Goal: Task Accomplishment & Management: Use online tool/utility

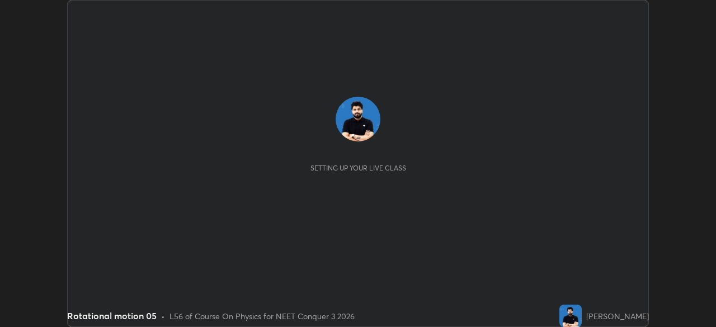
scroll to position [327, 715]
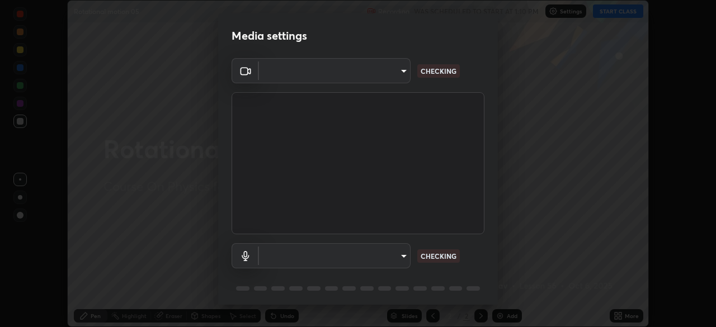
type input "ca2178d49a5cb12192a3fb46c4f9e24c845582a8c54499e9c28839f421edfd75"
click at [360, 257] on body "Erase all Rotational motion 05 Recording WAS SCHEDULED TO START AT 1:10 PM Sett…" at bounding box center [358, 163] width 716 height 327
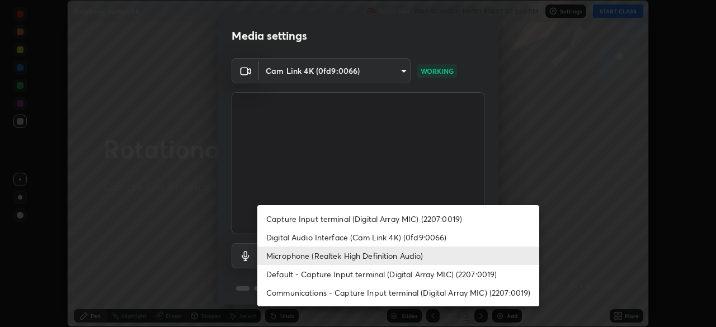
click at [313, 221] on li "Capture Input terminal (Digital Array MIC) (2207:0019)" at bounding box center [398, 219] width 282 height 18
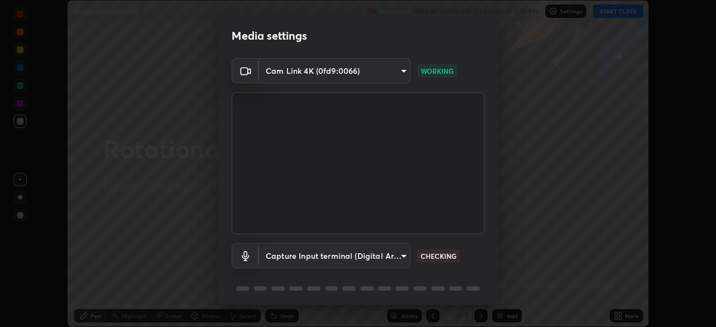
click at [334, 259] on body "Erase all Rotational motion 05 Recording WAS SCHEDULED TO START AT 1:10 PM Sett…" at bounding box center [358, 163] width 716 height 327
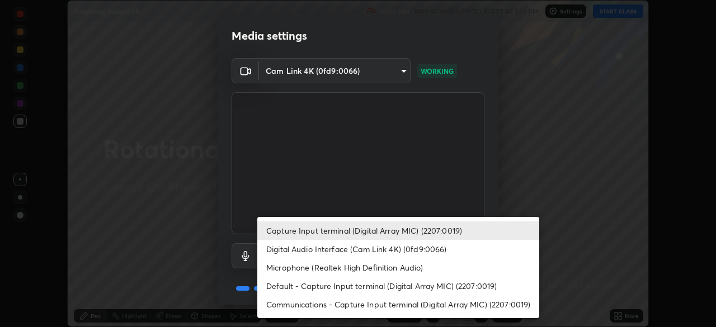
click at [296, 249] on li "Digital Audio Interface (Cam Link 4K) (0fd9:0066)" at bounding box center [398, 249] width 282 height 18
type input "6e8cdeed06ccbfd0c0b2313ea92623c2acea6c8dfbb35163329b27b25bea8bf3"
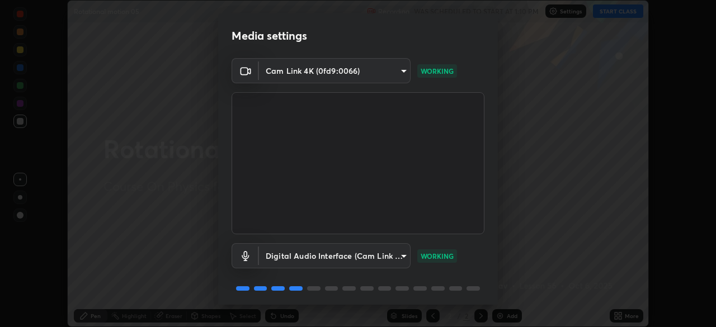
scroll to position [40, 0]
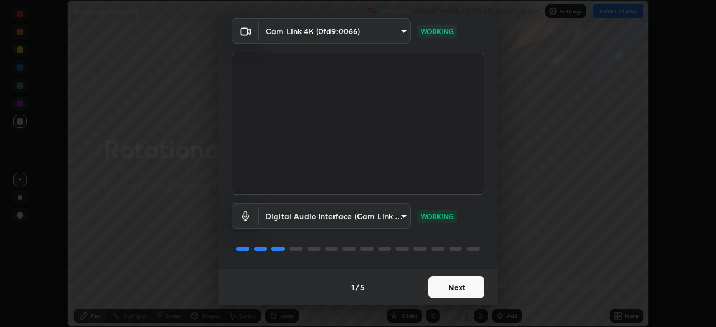
click at [463, 282] on button "Next" at bounding box center [456, 287] width 56 height 22
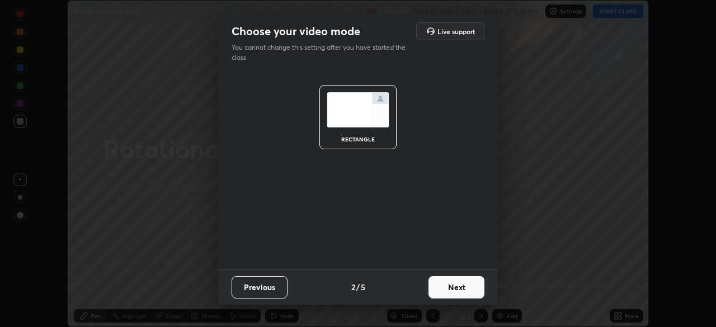
click at [468, 284] on button "Next" at bounding box center [456, 287] width 56 height 22
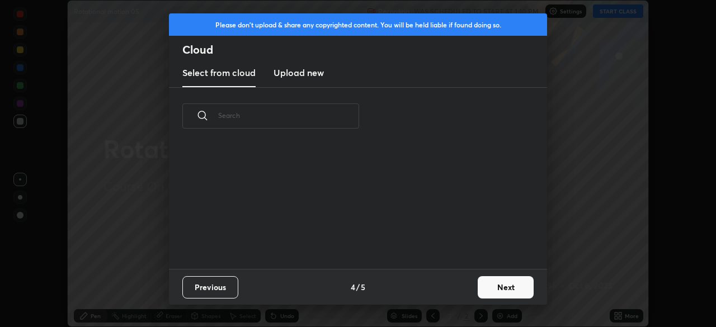
click at [480, 284] on button "Next" at bounding box center [506, 287] width 56 height 22
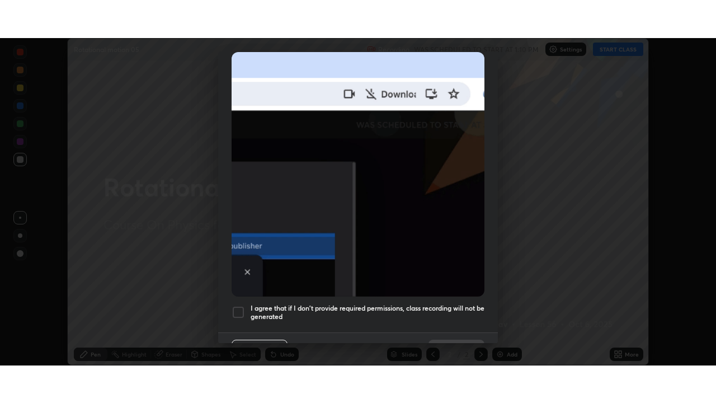
scroll to position [268, 0]
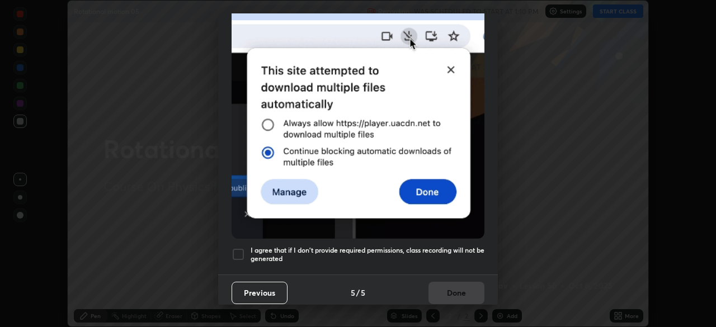
click at [234, 248] on div at bounding box center [238, 254] width 13 height 13
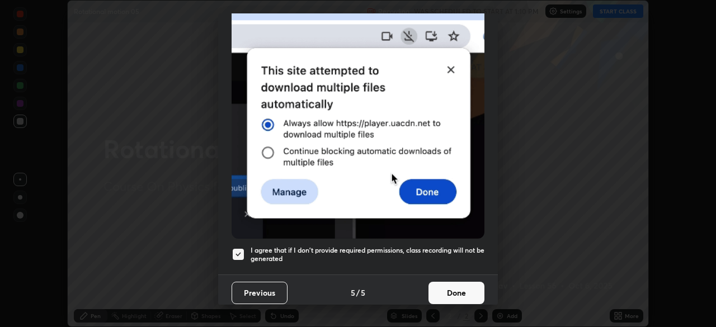
click at [451, 288] on button "Done" at bounding box center [456, 293] width 56 height 22
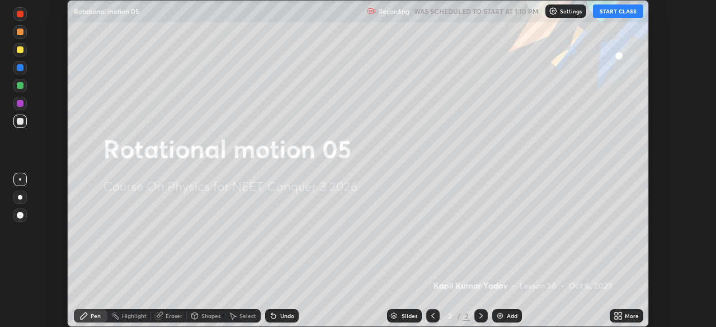
click at [603, 13] on button "START CLASS" at bounding box center [618, 10] width 50 height 13
click at [618, 314] on icon at bounding box center [618, 316] width 9 height 9
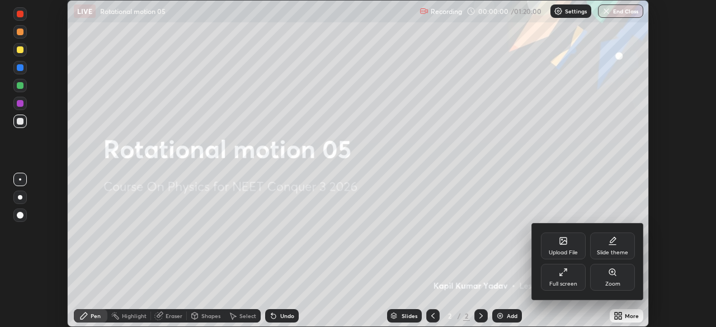
click at [568, 276] on div "Full screen" at bounding box center [563, 277] width 45 height 27
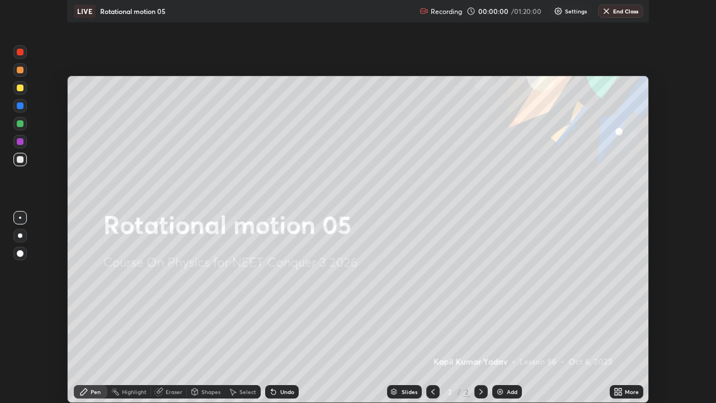
scroll to position [403, 716]
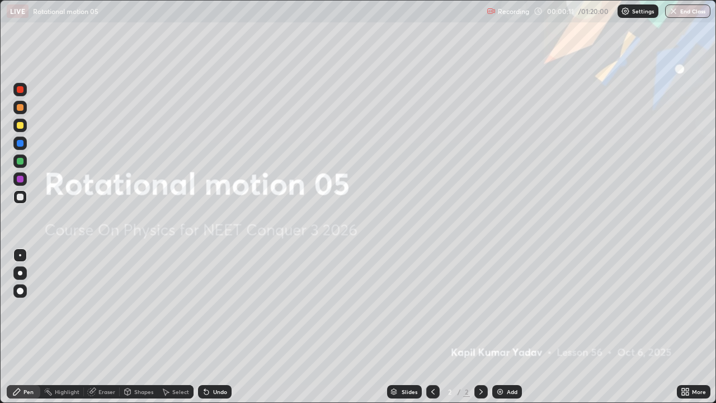
click at [480, 327] on icon at bounding box center [481, 391] width 9 height 9
click at [500, 327] on div "Add" at bounding box center [507, 391] width 30 height 13
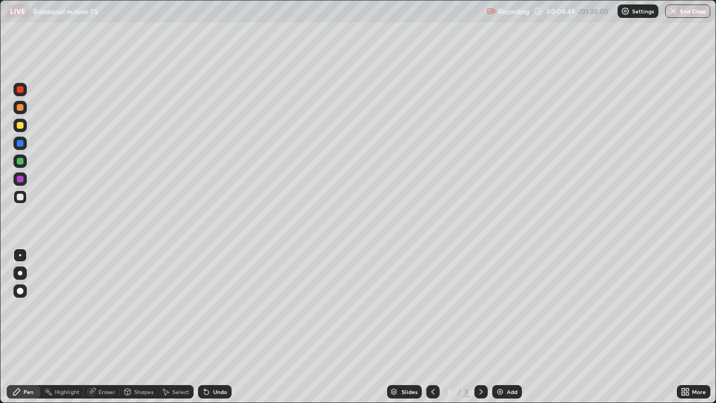
click at [499, 327] on img at bounding box center [500, 391] width 9 height 9
click at [500, 327] on img at bounding box center [500, 391] width 9 height 9
click at [497, 327] on img at bounding box center [500, 391] width 9 height 9
click at [21, 162] on div at bounding box center [20, 161] width 7 height 7
click at [22, 126] on div at bounding box center [20, 125] width 7 height 7
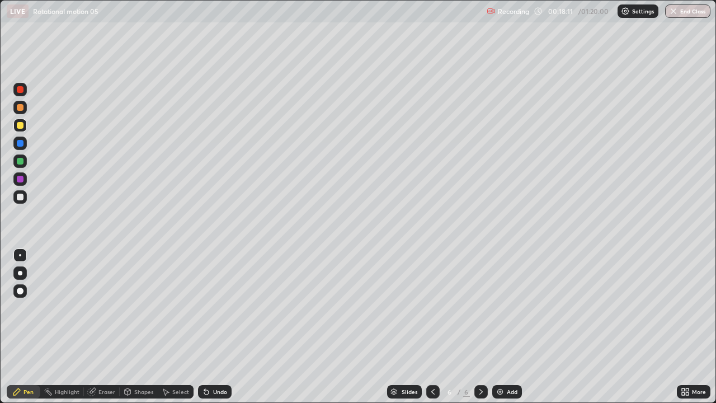
click at [496, 327] on img at bounding box center [500, 391] width 9 height 9
click at [502, 327] on img at bounding box center [500, 391] width 9 height 9
click at [21, 197] on div at bounding box center [20, 197] width 7 height 7
click at [508, 327] on div "Add" at bounding box center [512, 392] width 11 height 6
click at [503, 327] on div "Add" at bounding box center [507, 391] width 30 height 13
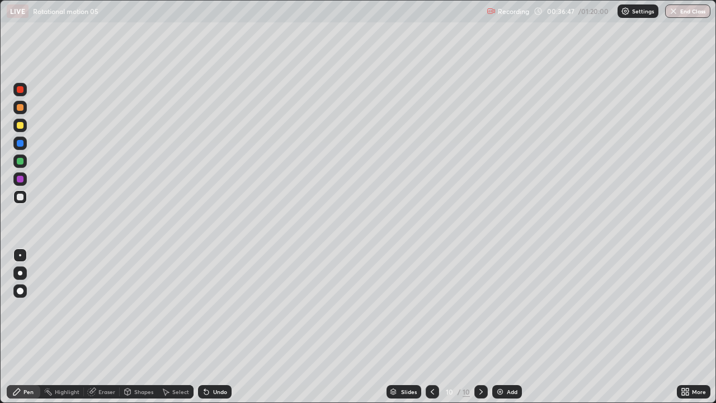
click at [517, 327] on div "Add" at bounding box center [507, 391] width 30 height 13
click at [499, 327] on div "Add" at bounding box center [507, 391] width 30 height 13
click at [20, 127] on div at bounding box center [20, 125] width 7 height 7
click at [515, 327] on div "Add" at bounding box center [512, 392] width 11 height 6
click at [22, 197] on div at bounding box center [20, 197] width 7 height 7
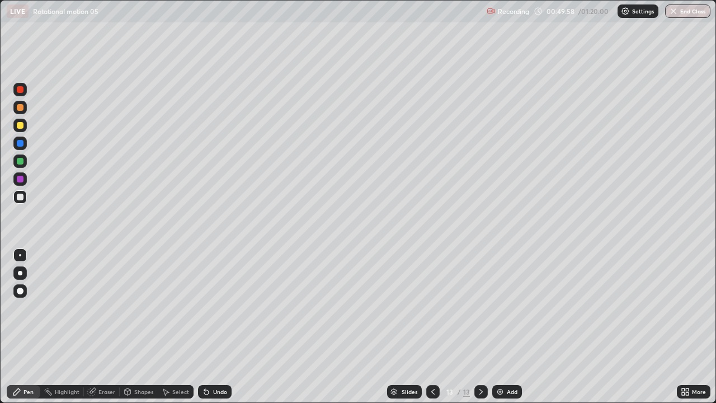
click at [498, 327] on img at bounding box center [500, 391] width 9 height 9
click at [21, 109] on div at bounding box center [20, 107] width 7 height 7
click at [216, 327] on div "Undo" at bounding box center [220, 392] width 14 height 6
click at [502, 327] on img at bounding box center [500, 391] width 9 height 9
click at [497, 327] on img at bounding box center [500, 391] width 9 height 9
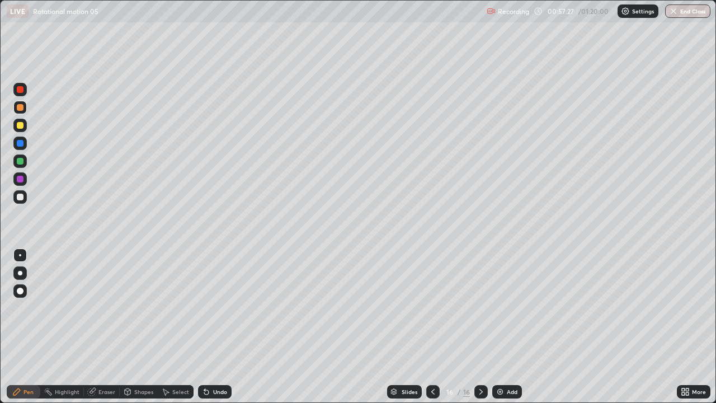
click at [21, 163] on div at bounding box center [20, 161] width 7 height 7
click at [501, 327] on img at bounding box center [500, 391] width 9 height 9
click at [20, 127] on div at bounding box center [20, 125] width 7 height 7
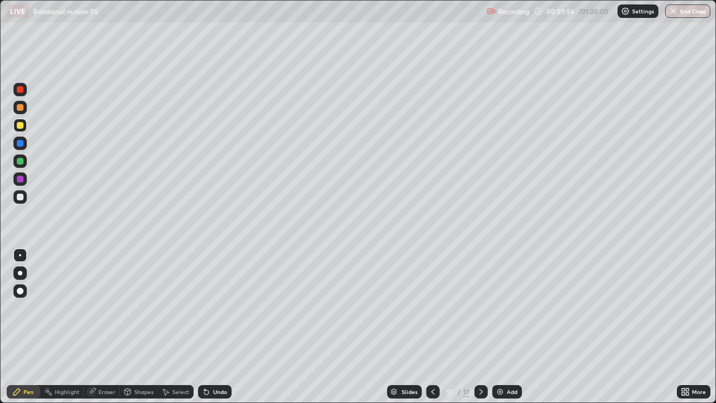
click at [431, 327] on icon at bounding box center [432, 391] width 9 height 9
click at [433, 327] on div at bounding box center [432, 391] width 13 height 13
click at [477, 327] on icon at bounding box center [481, 391] width 9 height 9
click at [478, 327] on icon at bounding box center [481, 391] width 9 height 9
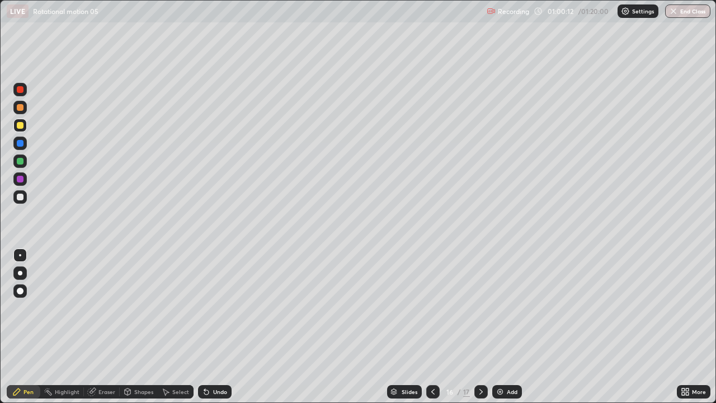
click at [477, 327] on icon at bounding box center [481, 391] width 9 height 9
click at [21, 161] on div at bounding box center [20, 161] width 7 height 7
click at [25, 111] on div at bounding box center [19, 107] width 13 height 13
click at [498, 327] on img at bounding box center [500, 391] width 9 height 9
click at [21, 161] on div at bounding box center [20, 161] width 7 height 7
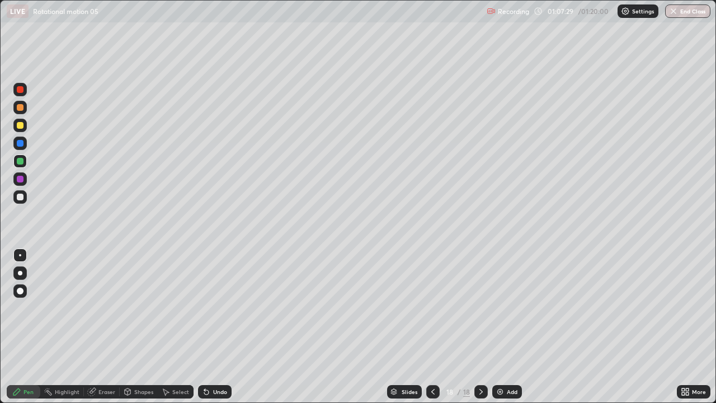
click at [20, 126] on div at bounding box center [20, 125] width 7 height 7
click at [513, 327] on div "Add" at bounding box center [512, 392] width 11 height 6
click at [428, 327] on icon at bounding box center [432, 391] width 9 height 9
click at [480, 327] on icon at bounding box center [481, 391] width 9 height 9
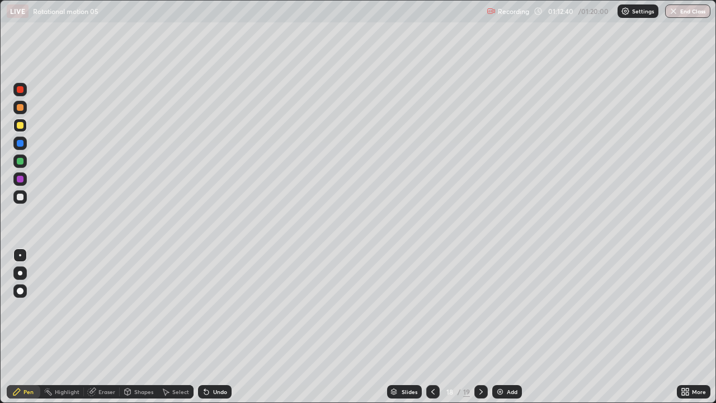
click at [480, 327] on icon at bounding box center [481, 391] width 9 height 9
click at [504, 327] on div "Add" at bounding box center [507, 391] width 30 height 13
click at [696, 15] on button "End Class" at bounding box center [688, 10] width 44 height 13
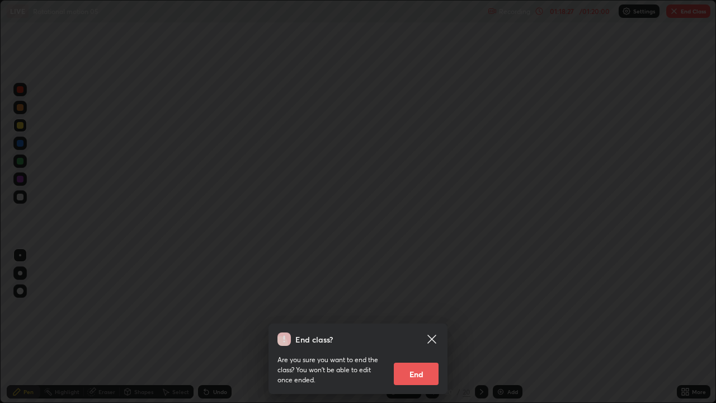
click at [704, 16] on div "End class? Are you sure you want to end the class? You won’t be able to edit on…" at bounding box center [358, 201] width 716 height 403
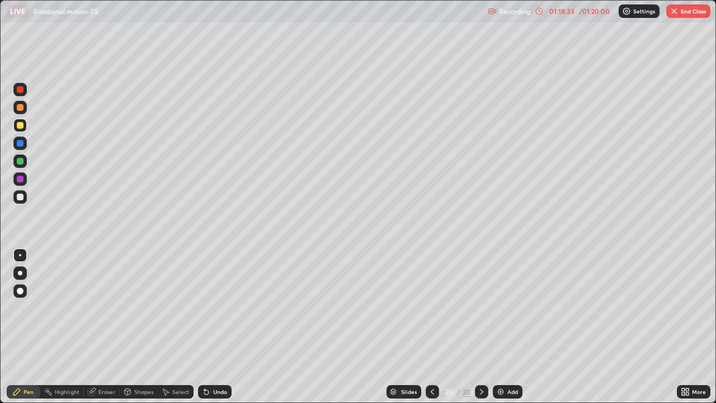
click at [699, 17] on button "End Class" at bounding box center [688, 10] width 44 height 13
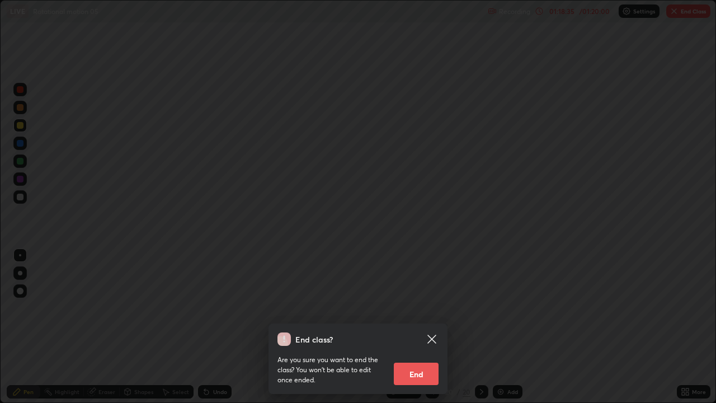
click at [417, 327] on button "End" at bounding box center [416, 373] width 45 height 22
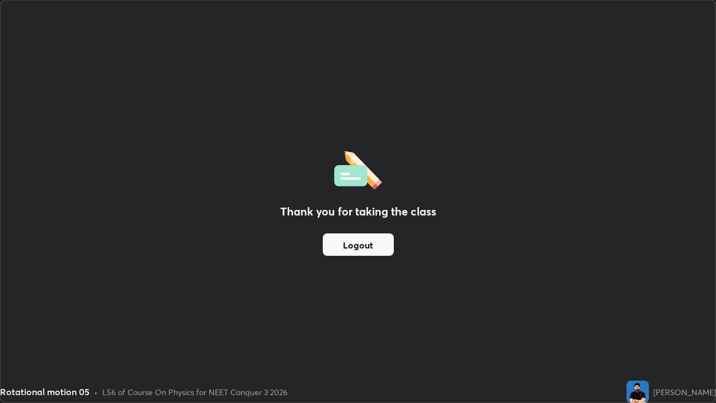
click at [357, 243] on button "Logout" at bounding box center [358, 244] width 71 height 22
click at [351, 246] on button "Logout" at bounding box center [358, 244] width 71 height 22
